Goal: Understand process/instructions: Learn how to perform a task or action

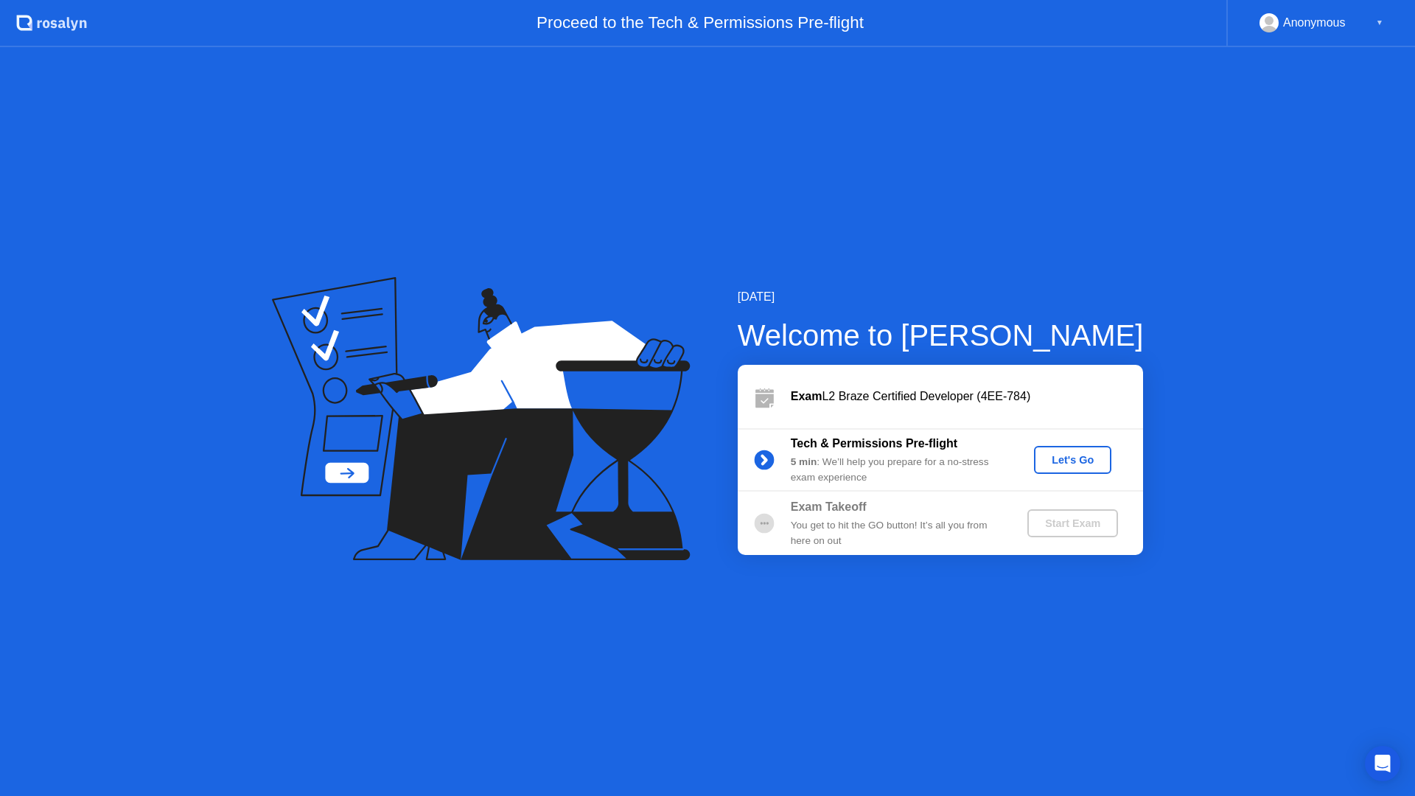
click at [1070, 457] on div "Let's Go" at bounding box center [1073, 460] width 66 height 12
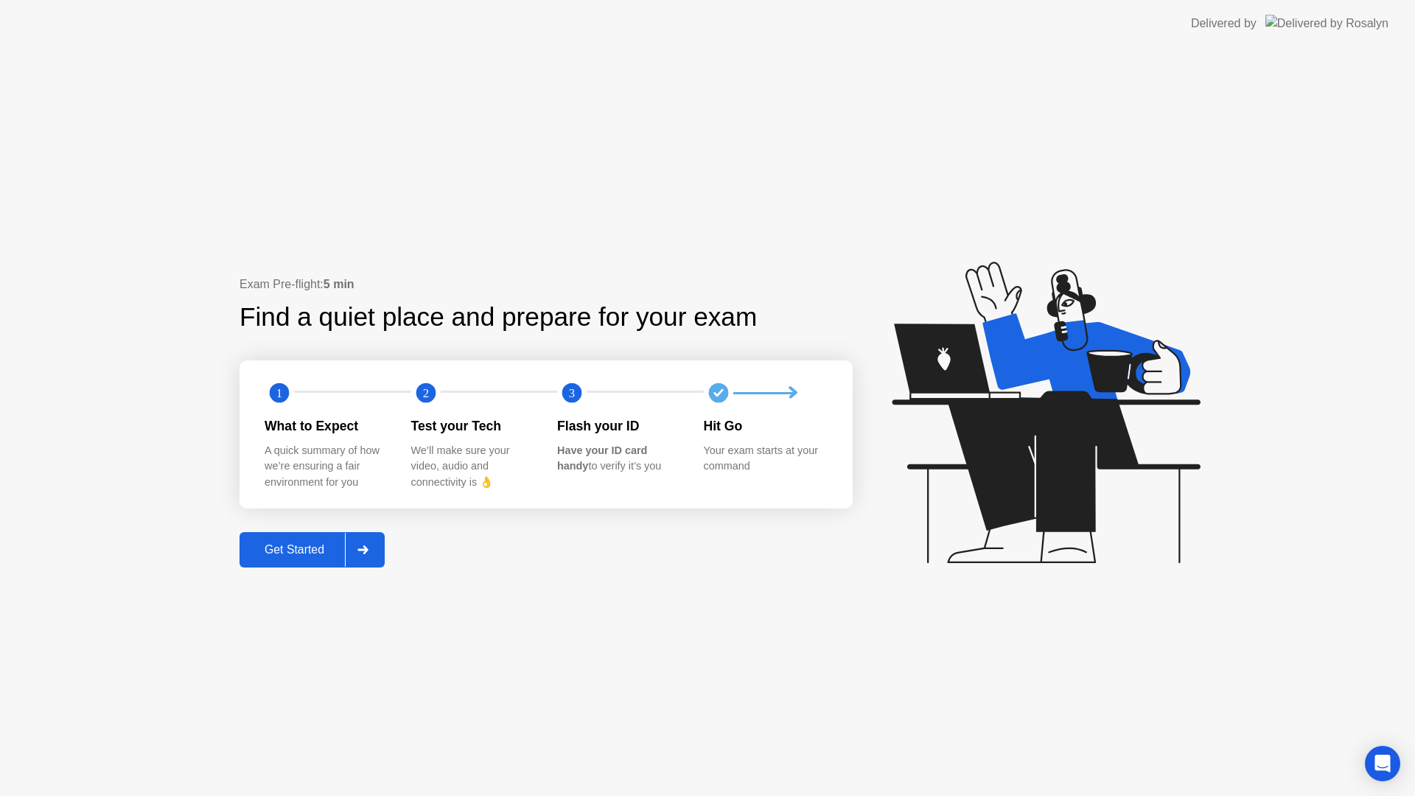
click at [315, 547] on div "Get Started" at bounding box center [294, 549] width 101 height 13
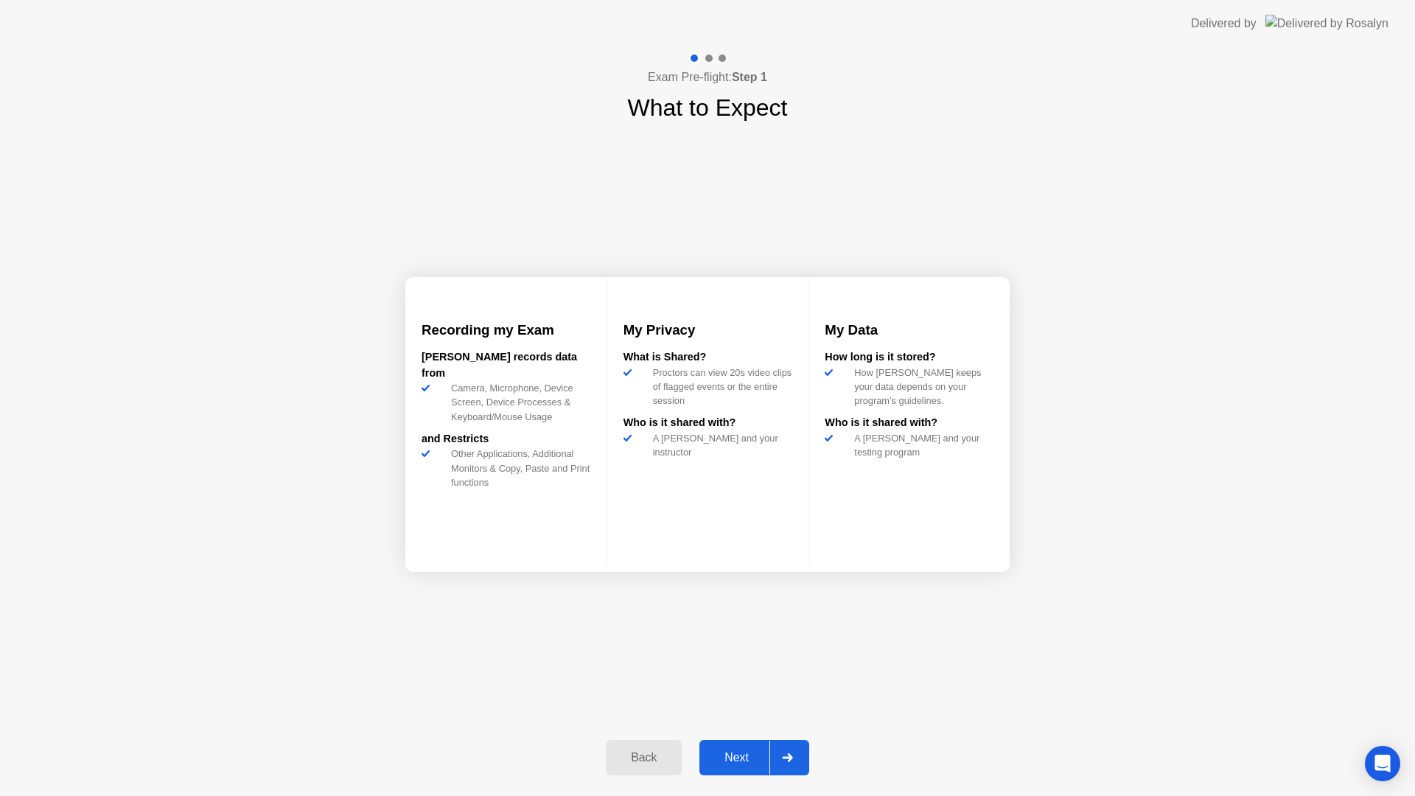
click at [741, 763] on div "Next" at bounding box center [737, 757] width 66 height 13
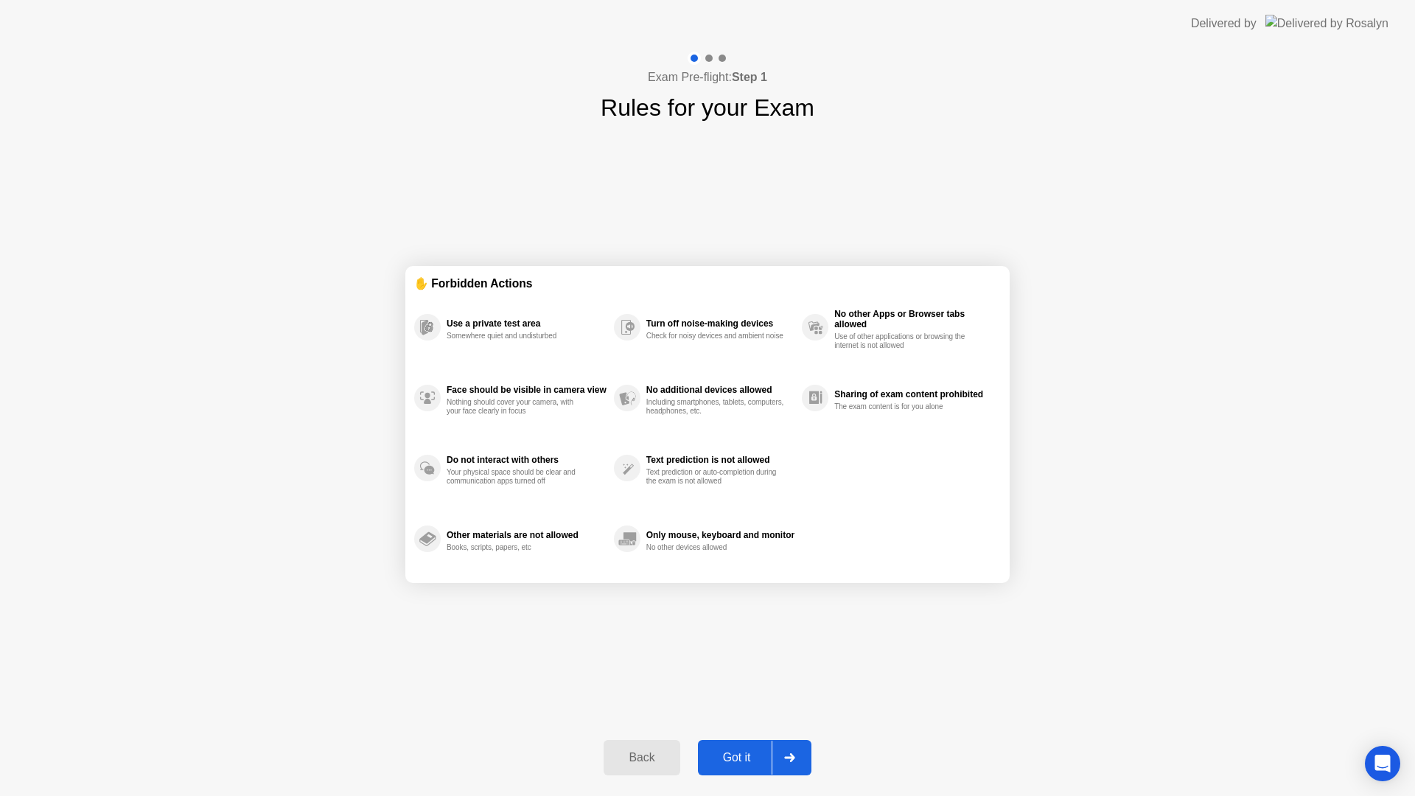
click at [741, 761] on div "Got it" at bounding box center [736, 757] width 69 height 13
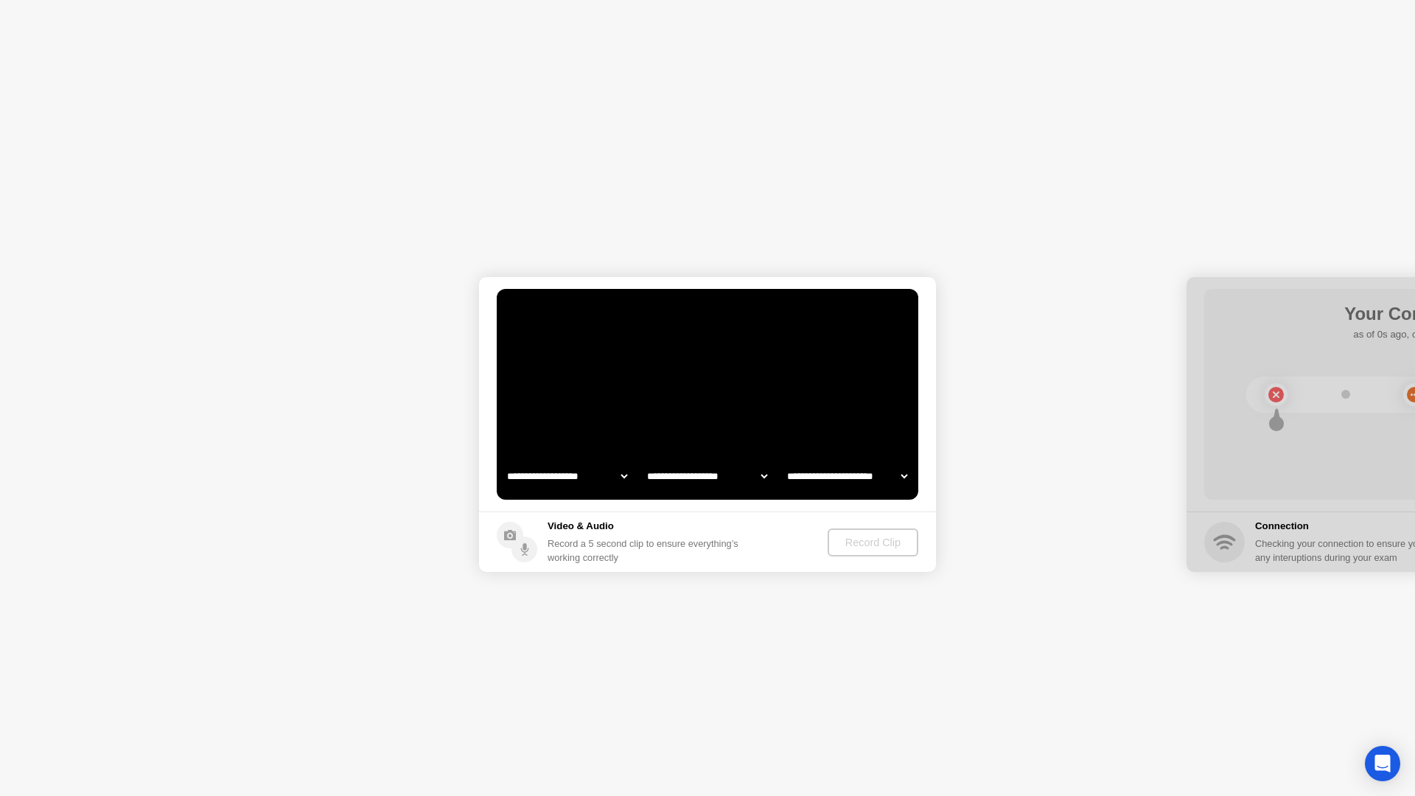
select select "**********"
select select "*******"
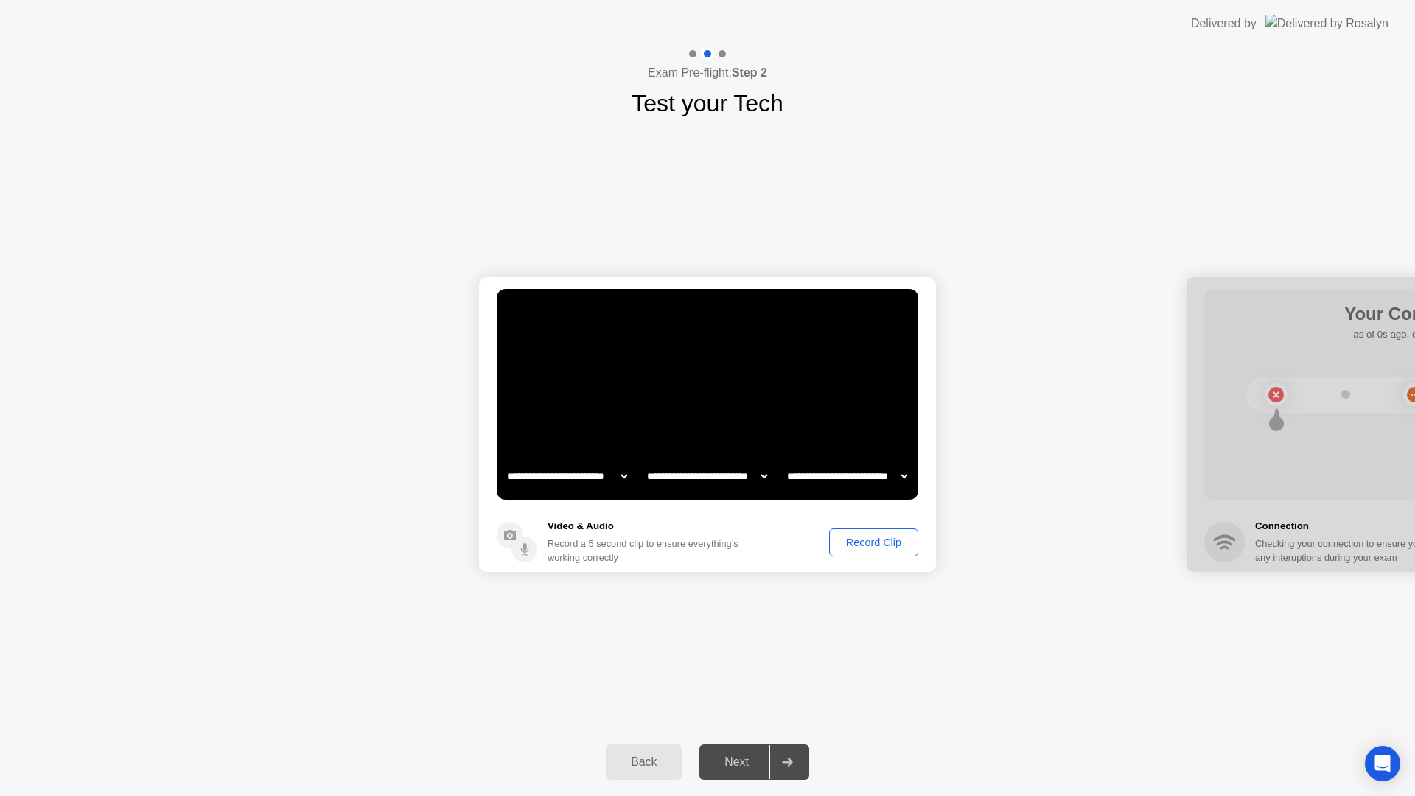
click at [730, 763] on div "Next" at bounding box center [737, 761] width 66 height 13
click at [878, 533] on button "Record Clip" at bounding box center [873, 542] width 89 height 28
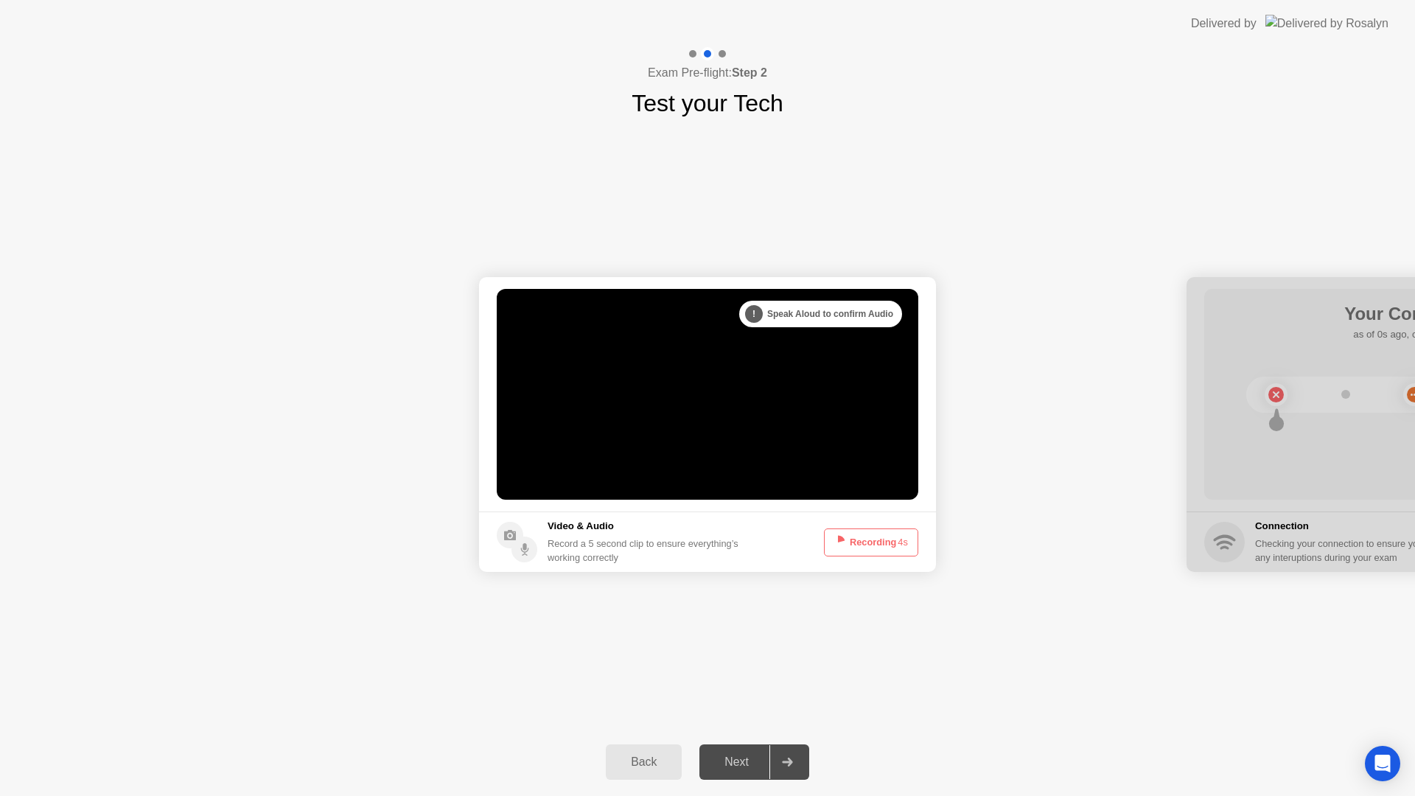
click at [878, 539] on button "Recording 4s" at bounding box center [871, 542] width 94 height 28
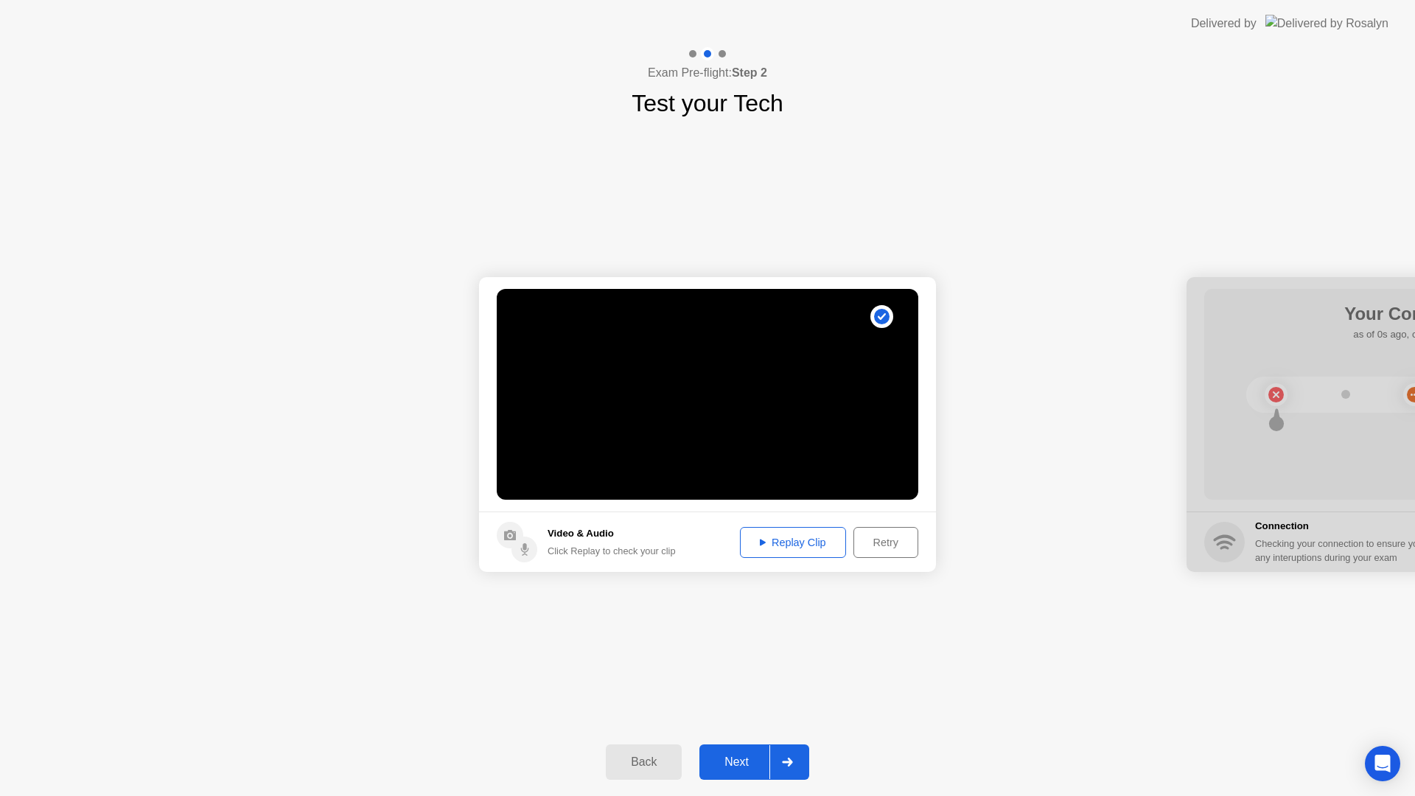
click at [735, 760] on div "Next" at bounding box center [737, 761] width 66 height 13
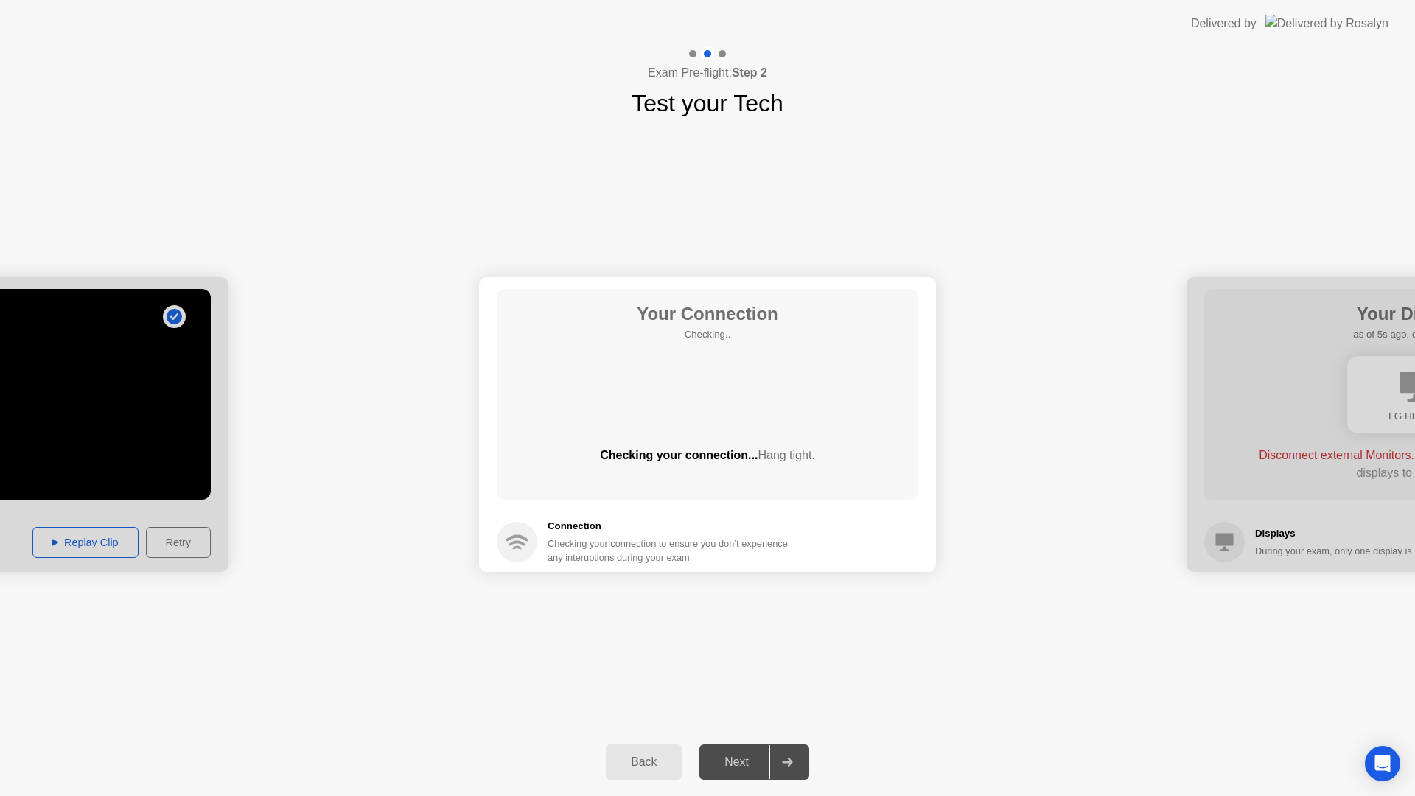
drag, startPoint x: 186, startPoint y: 7, endPoint x: 209, endPoint y: 153, distance: 147.7
click at [209, 153] on app-layout-with-logo "**********" at bounding box center [707, 398] width 1415 height 796
click at [744, 764] on div "Next" at bounding box center [737, 761] width 66 height 13
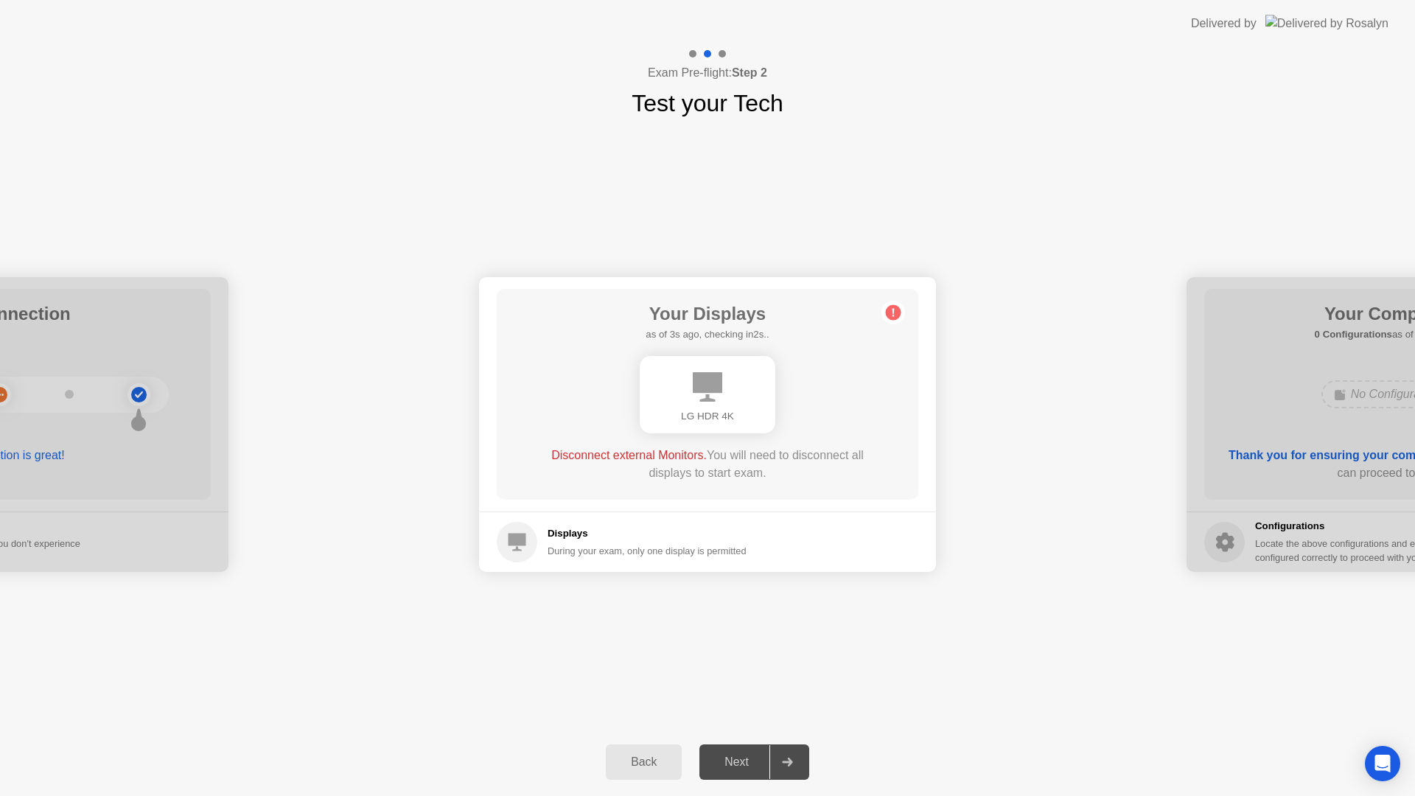
click at [629, 555] on div "During your exam, only one display is permitted" at bounding box center [646, 551] width 199 height 14
click at [1060, 215] on div "**********" at bounding box center [707, 424] width 1415 height 607
drag, startPoint x: 188, startPoint y: 13, endPoint x: 1043, endPoint y: 245, distance: 886.4
click at [1100, 246] on app-layout-with-logo "**********" at bounding box center [707, 398] width 1415 height 796
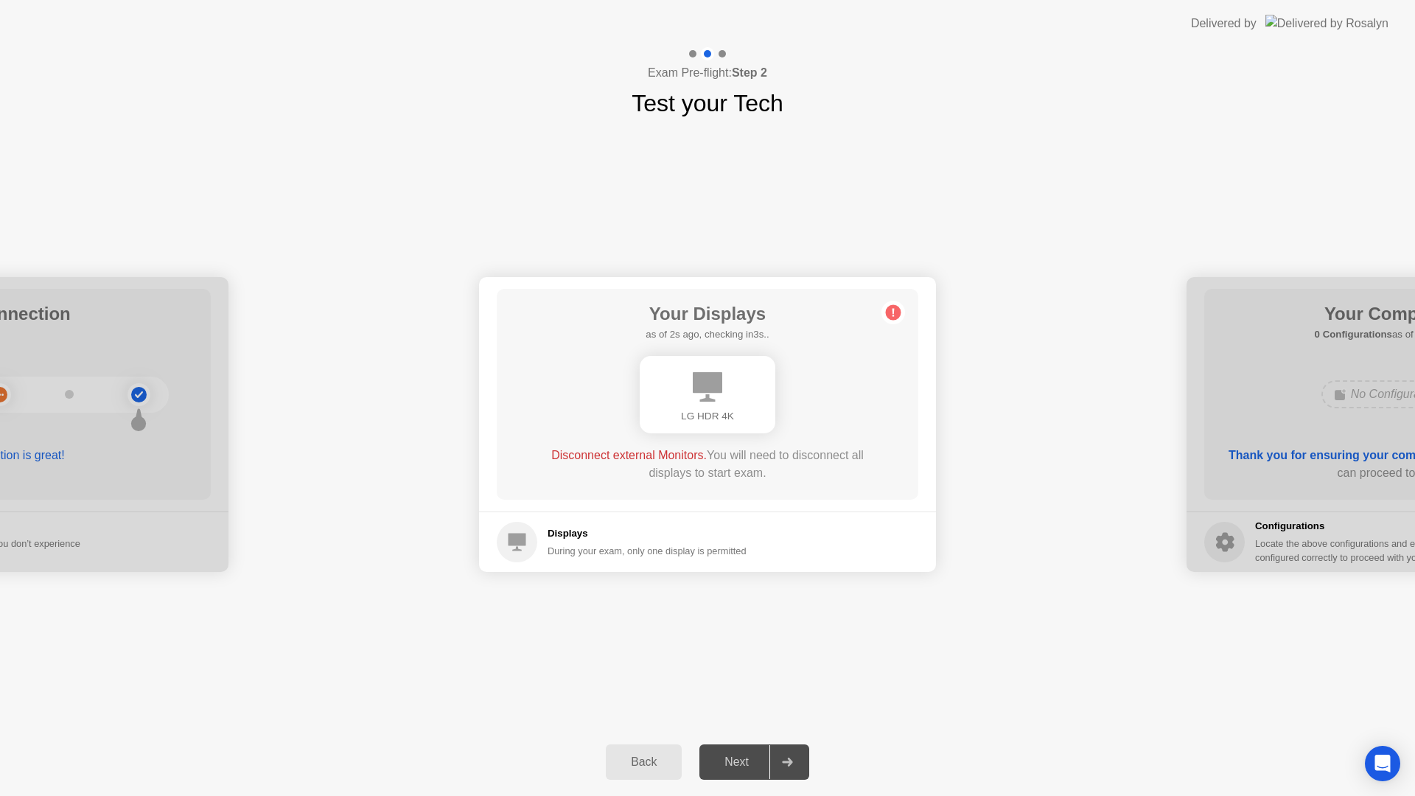
drag, startPoint x: 817, startPoint y: 742, endPoint x: 800, endPoint y: 749, distance: 18.9
click at [816, 744] on div "Back Next" at bounding box center [707, 762] width 1415 height 68
click at [892, 307] on circle at bounding box center [893, 312] width 15 height 15
click at [893, 311] on icon at bounding box center [893, 313] width 2 height 8
click at [736, 382] on div "LG HDR 4K" at bounding box center [708, 394] width 136 height 77
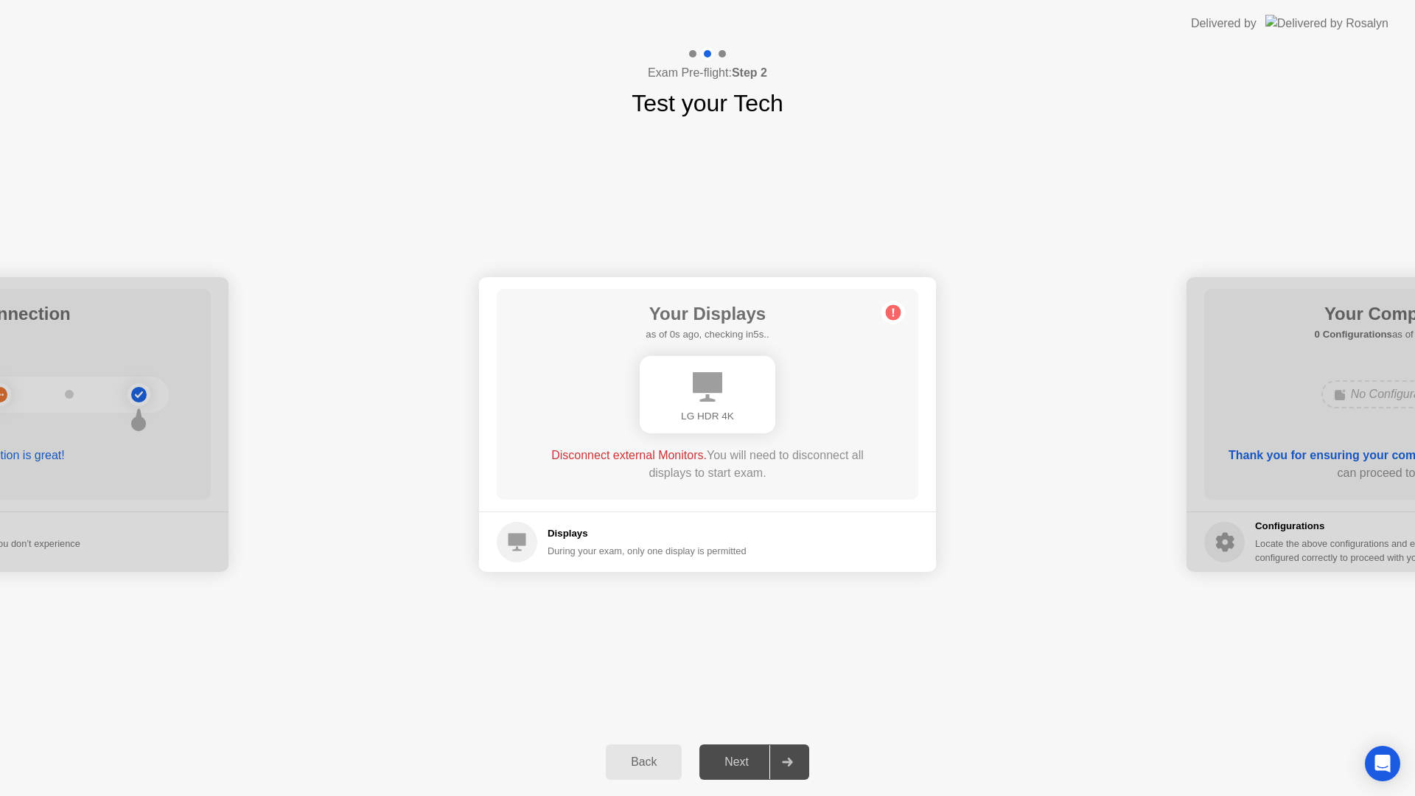
click at [626, 458] on span "Disconnect external Monitors." at bounding box center [628, 455] width 155 height 13
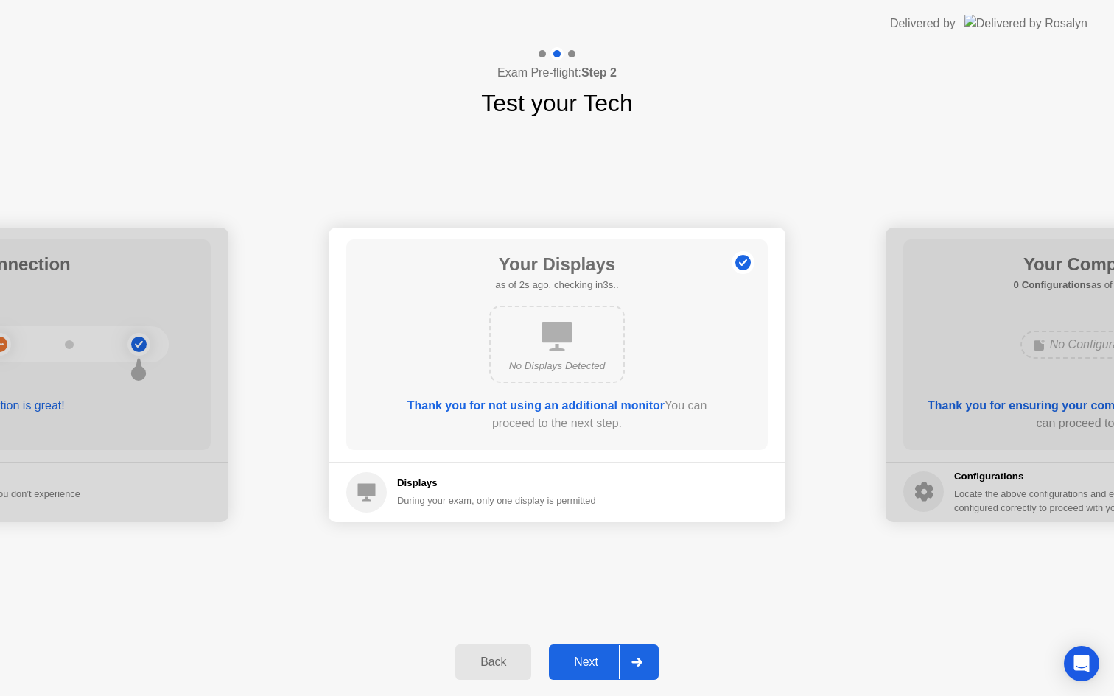
click at [590, 662] on div "Next" at bounding box center [586, 662] width 66 height 13
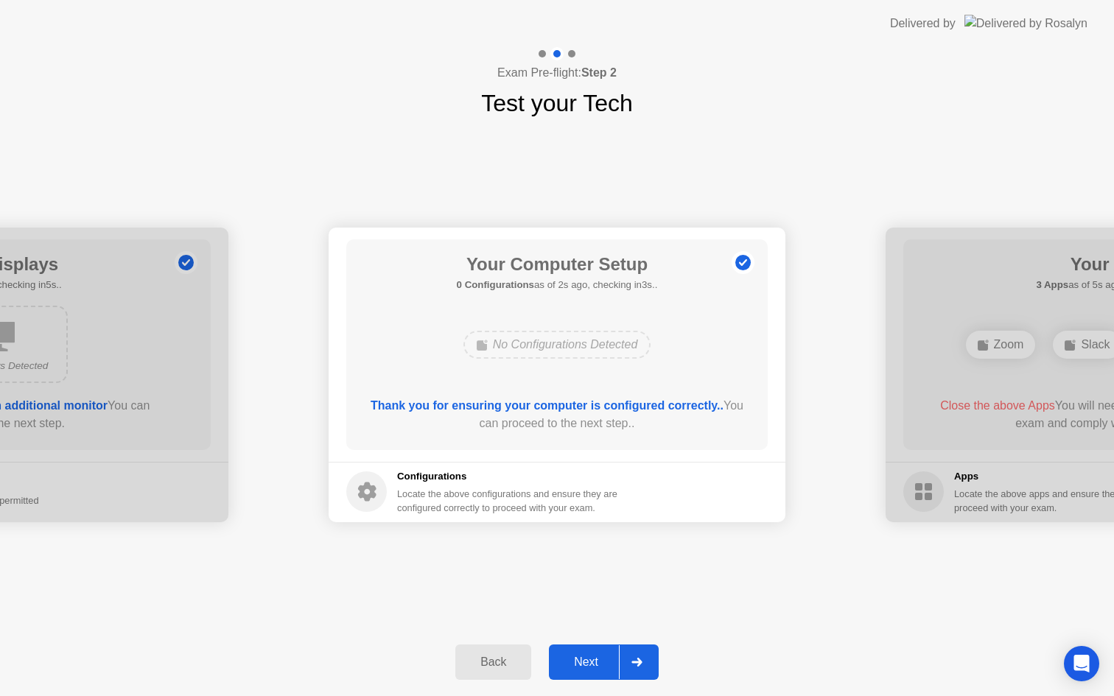
click at [590, 662] on div "Next" at bounding box center [586, 662] width 66 height 13
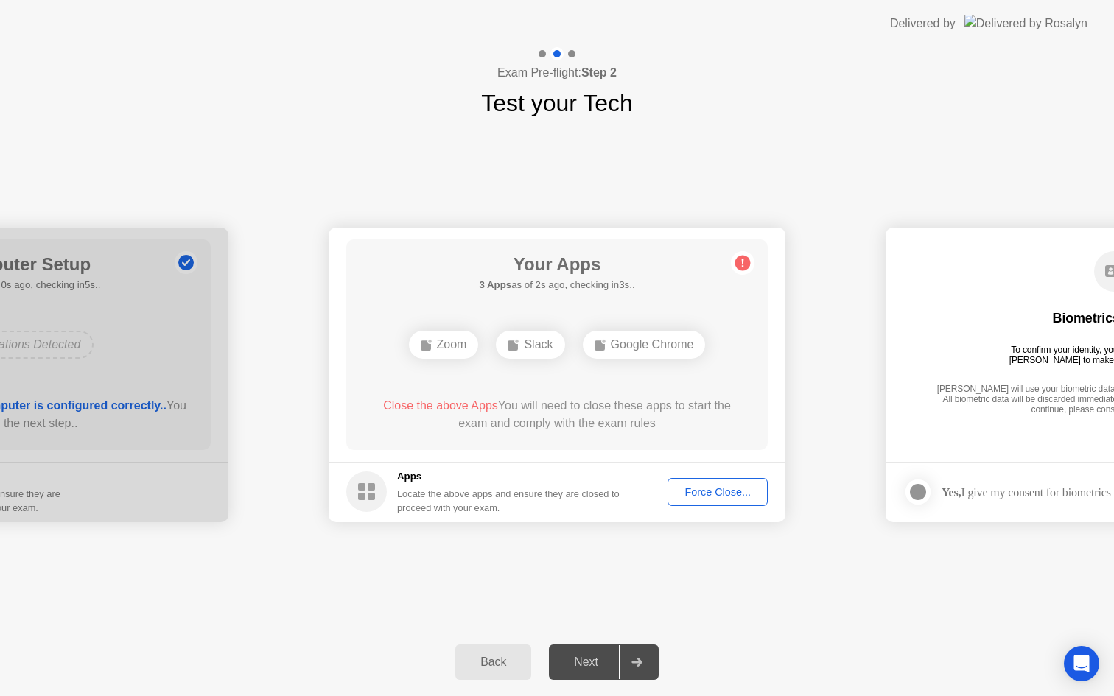
click at [590, 662] on div "Next" at bounding box center [586, 662] width 66 height 13
click at [462, 408] on span "Close the above Apps" at bounding box center [440, 405] width 115 height 13
click at [461, 406] on span "Close the above Apps" at bounding box center [440, 405] width 115 height 13
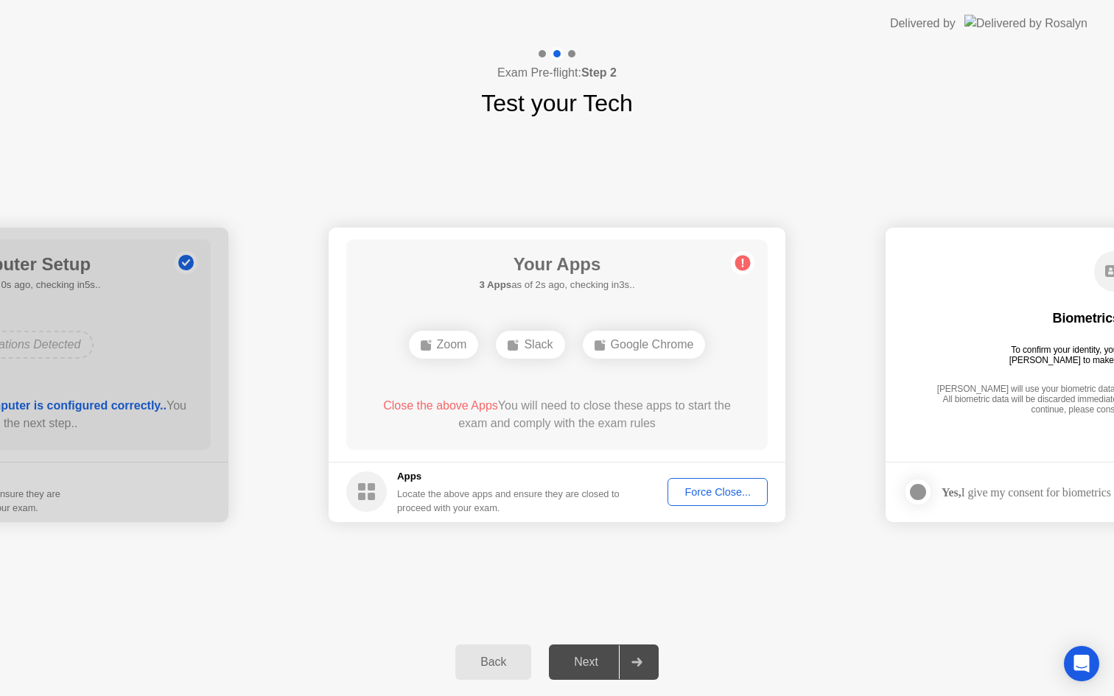
click at [458, 328] on div "Zoom Slack Google Chrome" at bounding box center [556, 345] width 337 height 40
click at [451, 348] on div "Zoom" at bounding box center [444, 345] width 70 height 28
drag, startPoint x: 475, startPoint y: 503, endPoint x: 456, endPoint y: 519, distance: 24.6
click at [475, 503] on div "Locate the above apps and ensure they are closed to proceed with your exam." at bounding box center [508, 501] width 223 height 28
click at [917, 283] on div "Biometrics Consent To confirm your identity, your testing program requires [PER…" at bounding box center [1113, 333] width 421 height 189
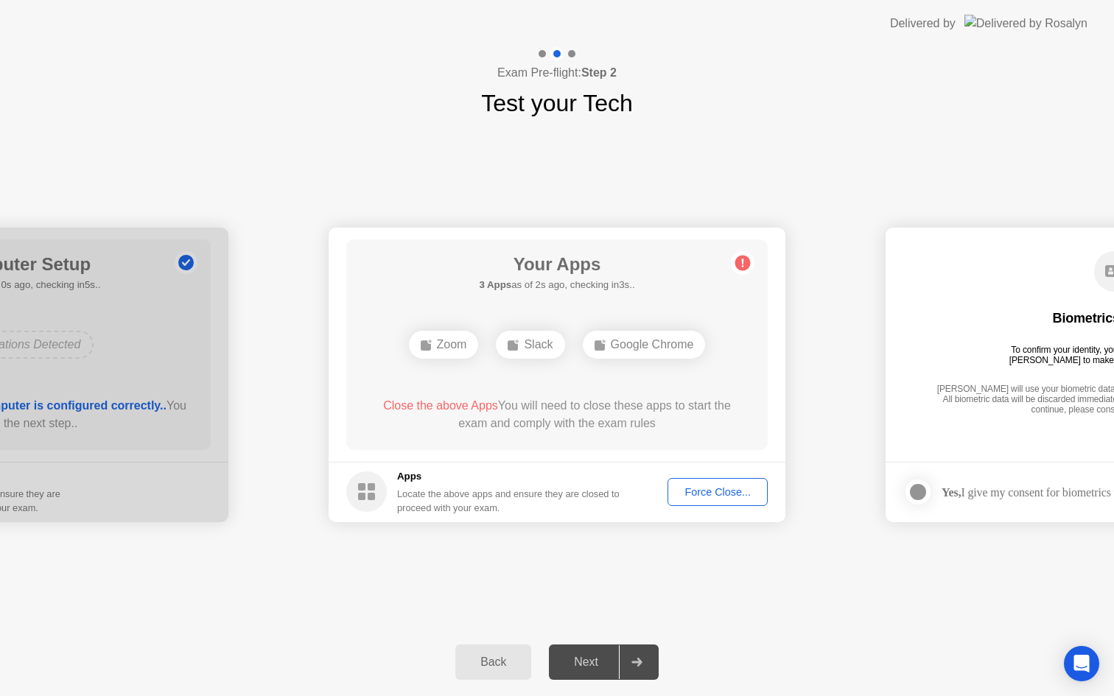
click at [914, 284] on div "Biometrics Consent To confirm your identity, your testing program requires [PER…" at bounding box center [1113, 333] width 421 height 189
click at [1001, 686] on div "Back Next" at bounding box center [557, 663] width 1114 height 68
